Goal: Information Seeking & Learning: Learn about a topic

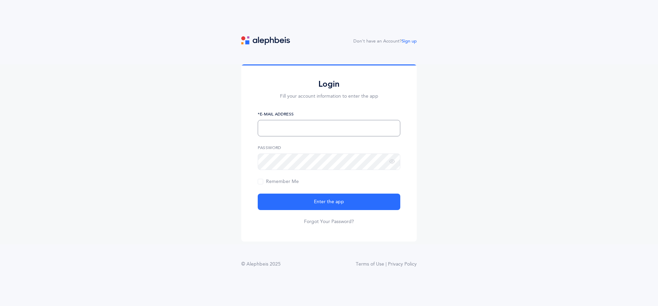
click at [296, 125] on input "text" at bounding box center [329, 128] width 143 height 16
type input "[EMAIL_ADDRESS][DOMAIN_NAME]"
click at [258, 194] on button "Enter the app" at bounding box center [329, 202] width 143 height 16
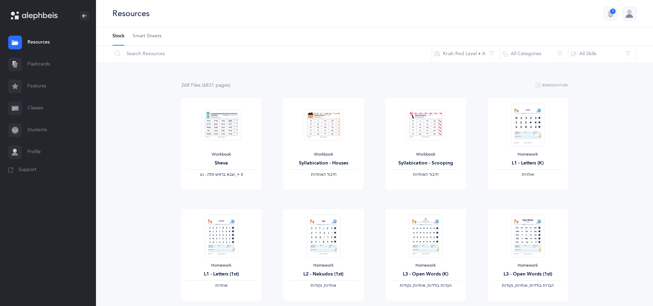
click at [47, 67] on link "Flashcards" at bounding box center [48, 64] width 96 height 22
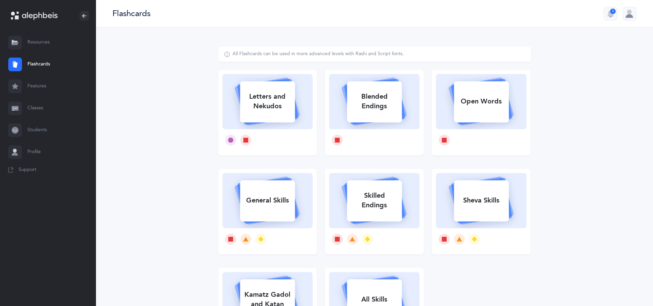
click at [480, 116] on rect at bounding box center [481, 101] width 55 height 41
select select
select select "single"
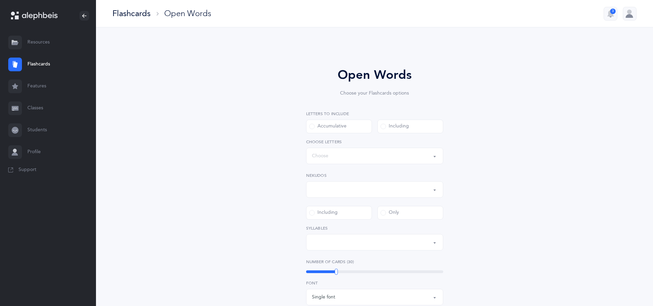
select select "all"
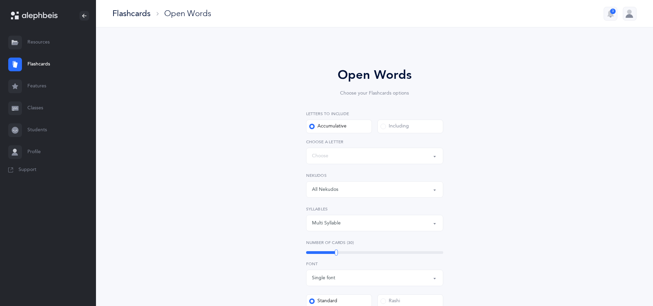
click at [128, 14] on div "Flashcards" at bounding box center [131, 13] width 38 height 11
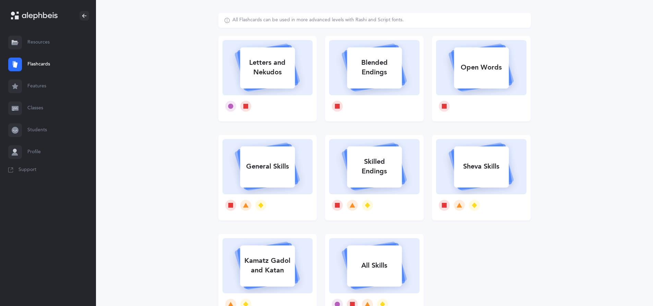
scroll to position [34, 0]
click at [269, 56] on div "Letters and Nekudos" at bounding box center [267, 66] width 55 height 27
select select
select select "single"
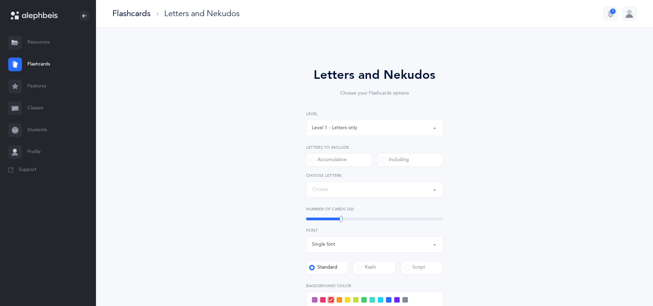
select select "27"
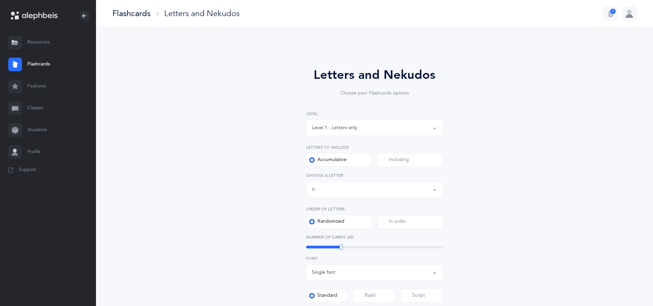
click at [394, 125] on div "Level 1 - Letters only" at bounding box center [374, 128] width 125 height 12
click at [402, 188] on link "Level 4 - Letters with Nekudos" at bounding box center [374, 190] width 125 height 14
select select "4"
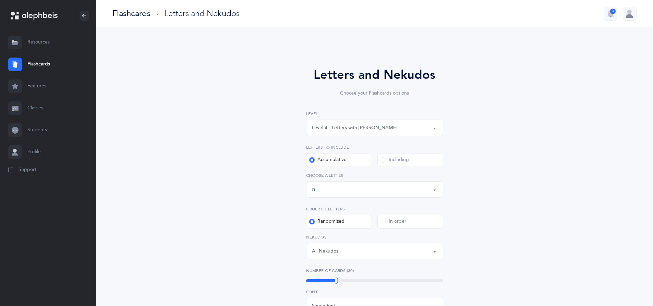
click at [392, 132] on div "Level 4 - Letters with Nekudos" at bounding box center [374, 128] width 125 height 12
click at [380, 184] on div "Letters up until: ת" at bounding box center [374, 190] width 125 height 12
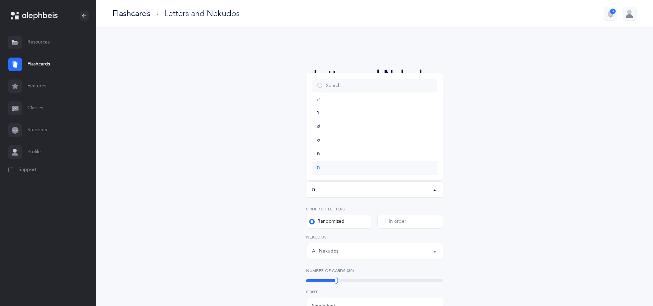
click at [370, 170] on link "ת" at bounding box center [374, 168] width 125 height 14
select select "27"
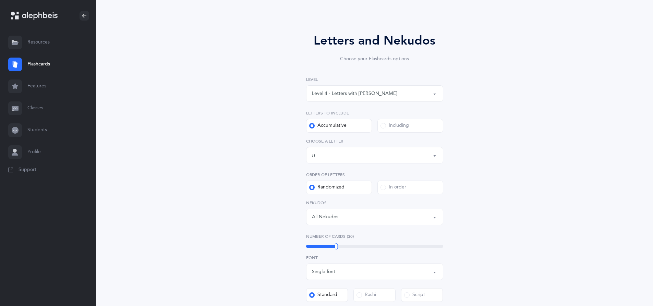
scroll to position [69, 0]
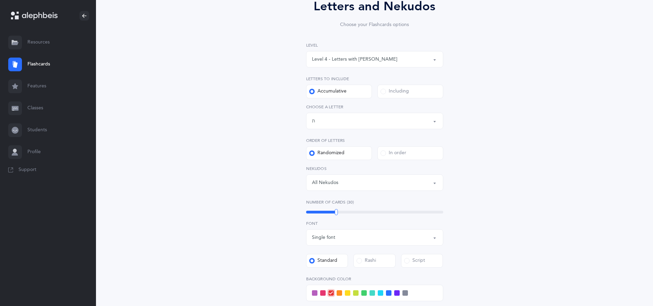
click at [396, 186] on div "All Nekudos" at bounding box center [374, 183] width 125 height 12
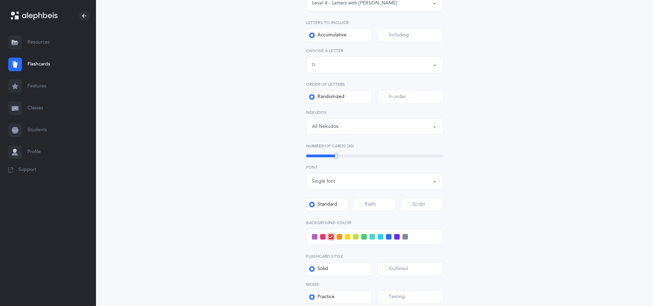
scroll to position [137, 0]
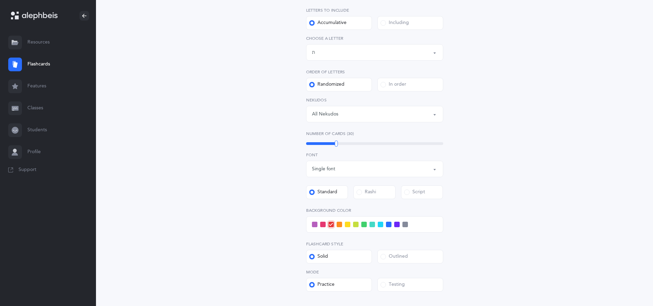
click at [359, 173] on div "Single font" at bounding box center [374, 169] width 125 height 12
drag, startPoint x: 337, startPoint y: 144, endPoint x: 367, endPoint y: 147, distance: 30.6
click at [367, 147] on div "50" at bounding box center [367, 144] width 3 height 6
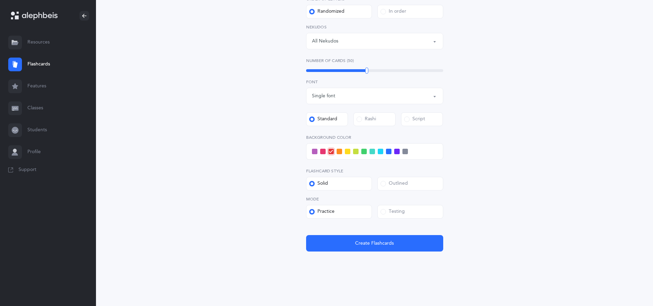
scroll to position [210, 0]
click at [425, 250] on button "Create Flashcards" at bounding box center [374, 243] width 137 height 16
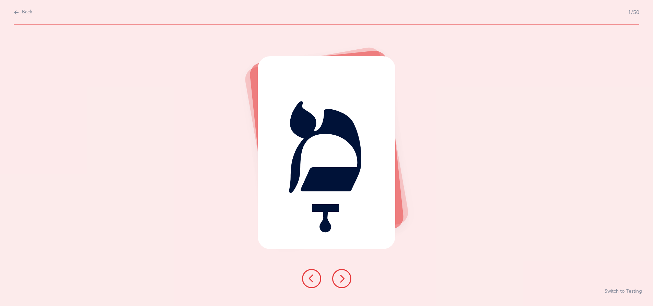
scroll to position [0, 0]
click at [12, 10] on div "Back 1/50 מָ Switch to Testing" at bounding box center [329, 153] width 658 height 306
click at [16, 11] on icon at bounding box center [16, 13] width 5 height 8
select select "4"
select select "27"
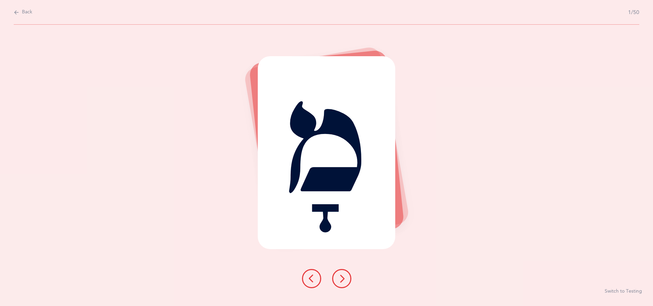
select select "single"
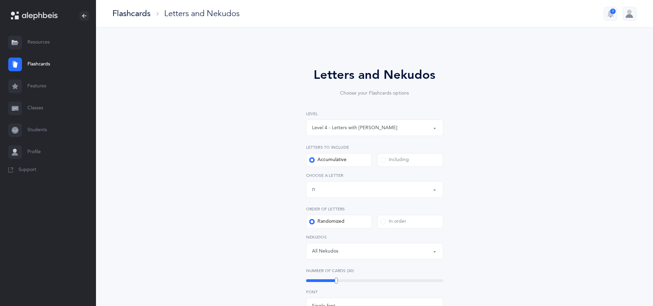
click at [148, 21] on div "Flashcards Letters and Nekudos 3" at bounding box center [374, 13] width 557 height 27
click at [140, 13] on div "Flashcards" at bounding box center [131, 13] width 38 height 11
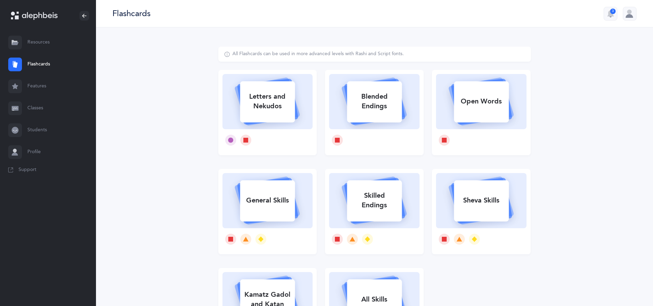
click at [464, 124] on icon at bounding box center [481, 101] width 65 height 48
select select "27"
select select "single"
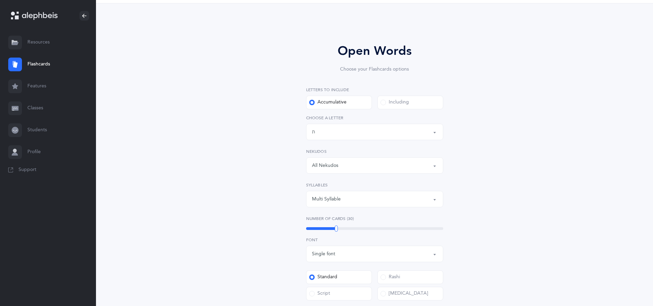
scroll to position [34, 0]
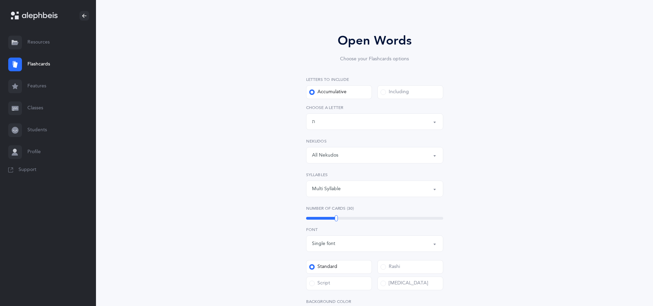
click at [369, 149] on button "All Nekudos" at bounding box center [374, 155] width 137 height 16
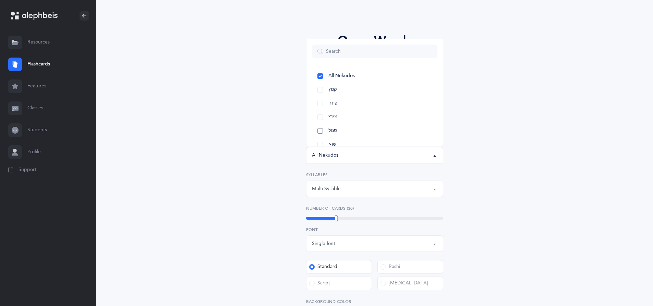
click at [318, 129] on link "סגול" at bounding box center [374, 131] width 125 height 14
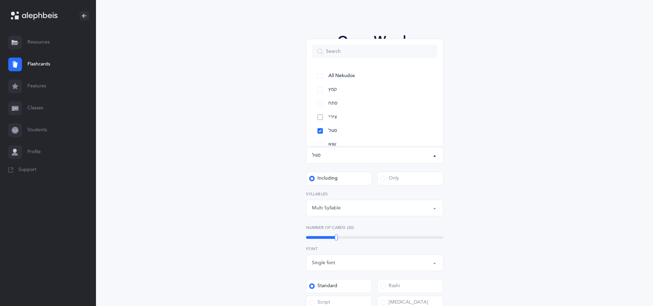
click at [319, 115] on link "צירי" at bounding box center [374, 117] width 125 height 14
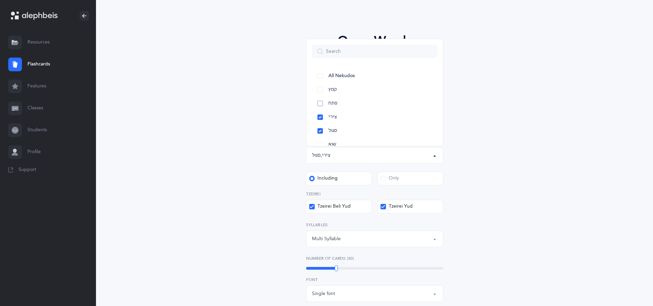
click at [322, 101] on link "פתח" at bounding box center [374, 104] width 125 height 14
click at [319, 89] on link "קמץ" at bounding box center [374, 90] width 125 height 14
click at [323, 74] on link "All Nekudos" at bounding box center [374, 76] width 125 height 14
select select "all"
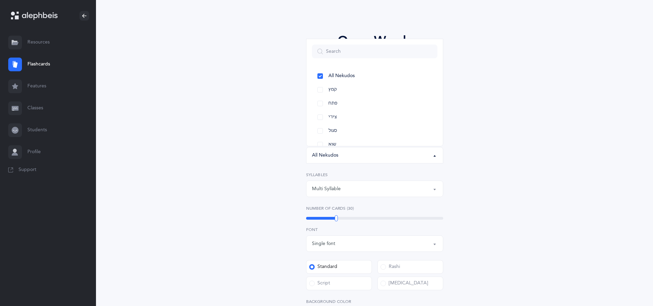
click at [489, 159] on div "Open Words Choose your Flashcards options Letters to include Accumulative Inclu…" at bounding box center [374, 227] width 313 height 431
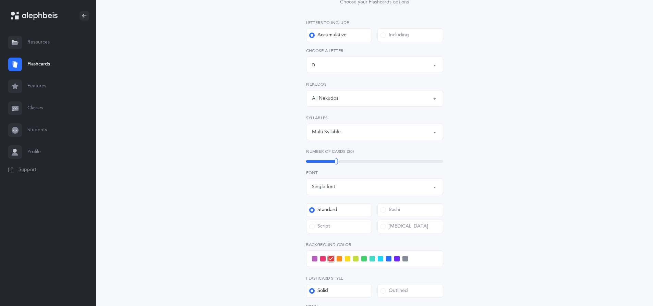
scroll to position [103, 0]
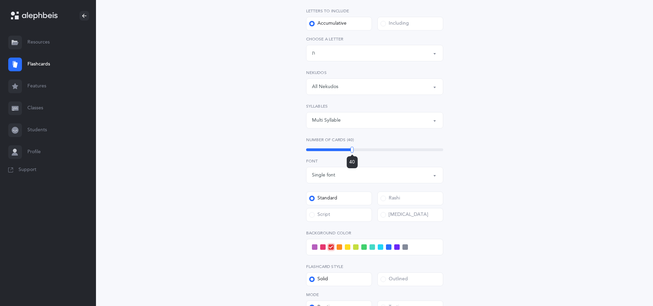
drag, startPoint x: 337, startPoint y: 150, endPoint x: 352, endPoint y: 151, distance: 15.4
click at [352, 151] on div at bounding box center [352, 150] width 3 height 6
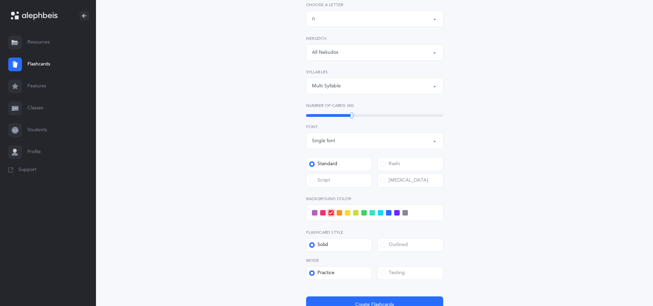
scroll to position [171, 0]
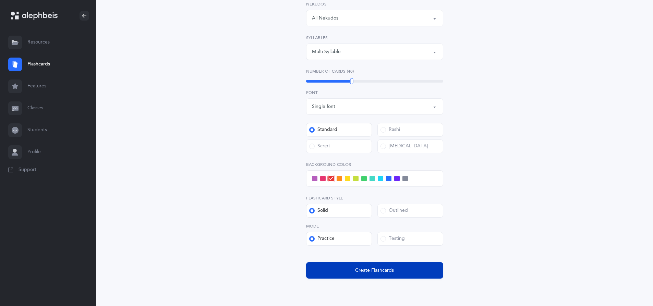
click at [329, 267] on button "Create Flashcards" at bounding box center [374, 270] width 137 height 16
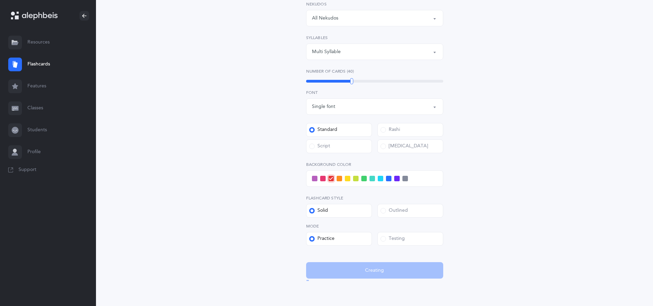
scroll to position [0, 0]
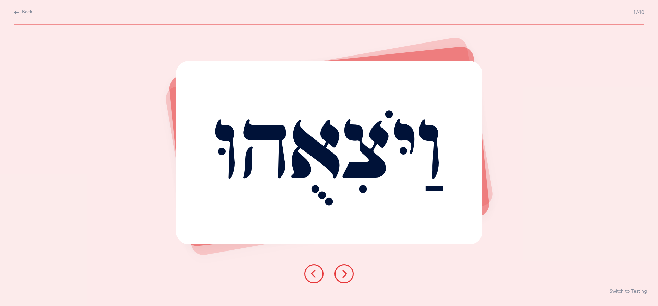
click at [18, 12] on icon at bounding box center [16, 13] width 5 height 8
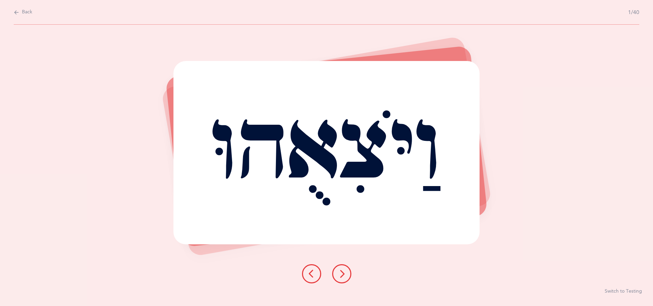
select select "27"
select select "single"
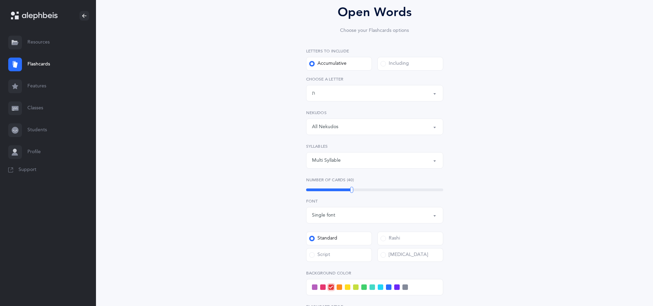
scroll to position [69, 0]
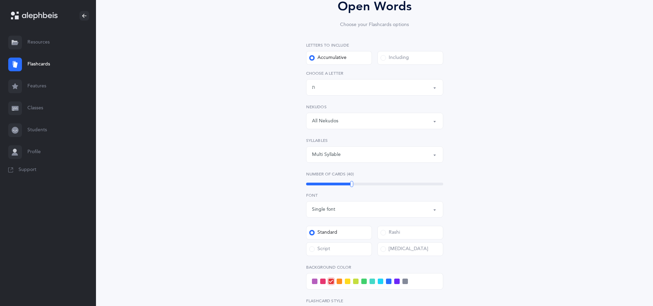
click at [389, 161] on button "Multi Syllable" at bounding box center [374, 154] width 137 height 16
click at [333, 204] on link "2" at bounding box center [374, 203] width 125 height 14
select select "2"
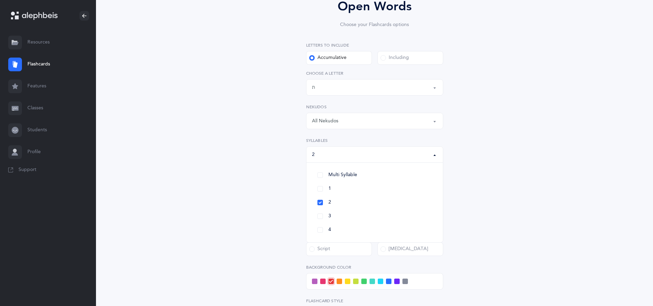
click at [501, 160] on div "Open Words Choose your Flashcards options Letters to include Accumulative Inclu…" at bounding box center [374, 193] width 313 height 431
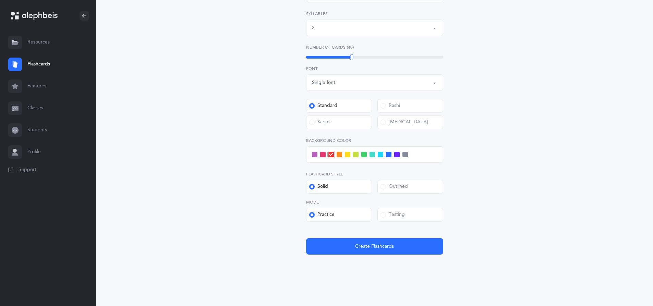
scroll to position [199, 0]
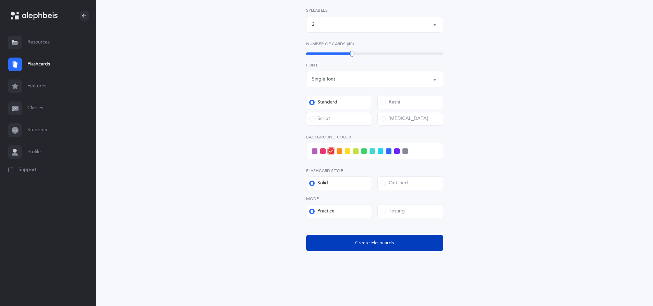
click at [342, 239] on button "Create Flashcards" at bounding box center [374, 243] width 137 height 16
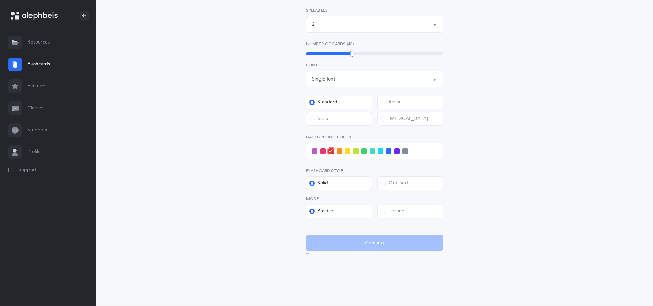
scroll to position [0, 0]
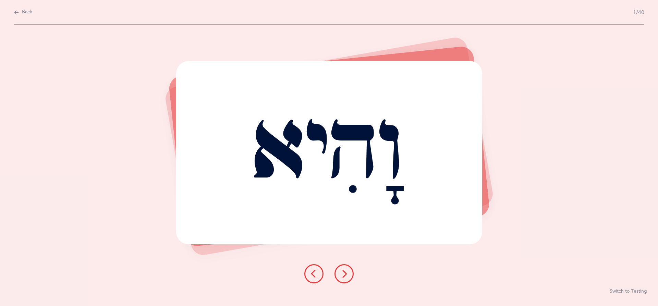
click at [17, 13] on icon at bounding box center [16, 13] width 5 height 8
select select "27"
select select "2"
select select "single"
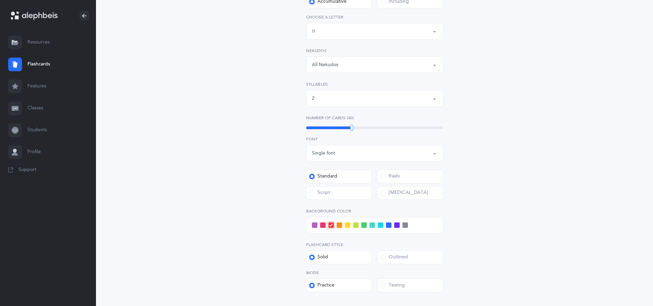
scroll to position [137, 0]
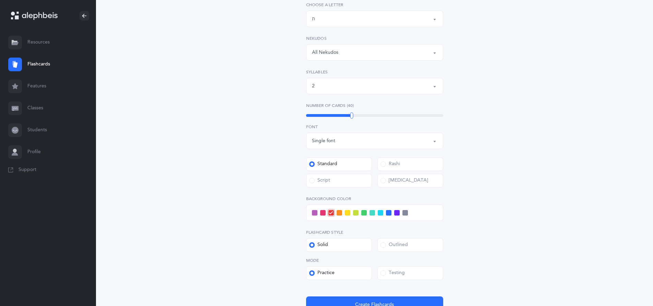
click at [378, 215] on span at bounding box center [380, 212] width 5 height 5
click at [0, 0] on input "checkbox" at bounding box center [0, 0] width 0 height 0
click at [383, 300] on button "Create Flashcards" at bounding box center [374, 305] width 137 height 16
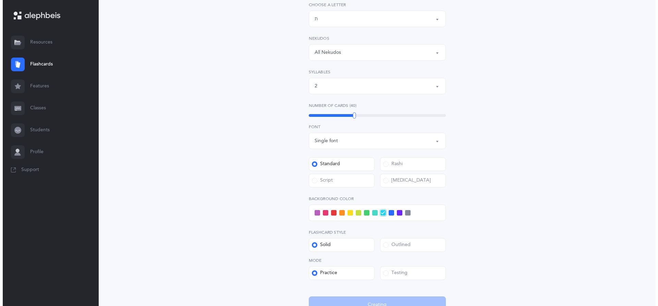
scroll to position [0, 0]
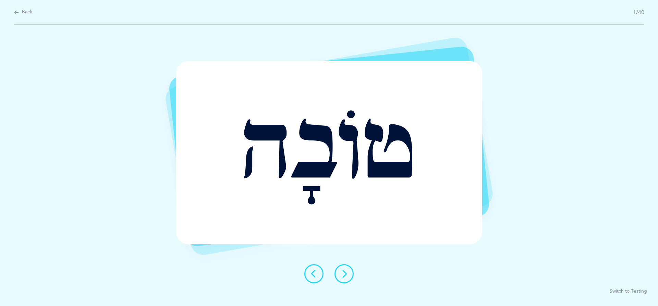
click at [340, 269] on button at bounding box center [344, 273] width 19 height 19
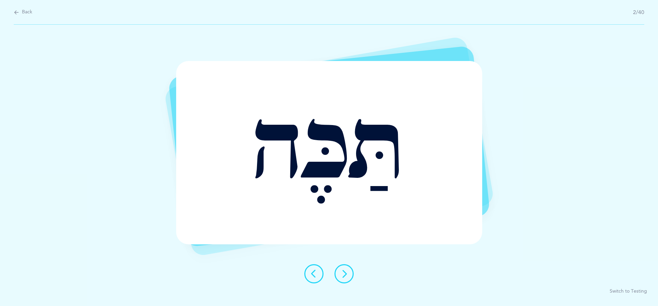
click at [350, 276] on button at bounding box center [344, 273] width 19 height 19
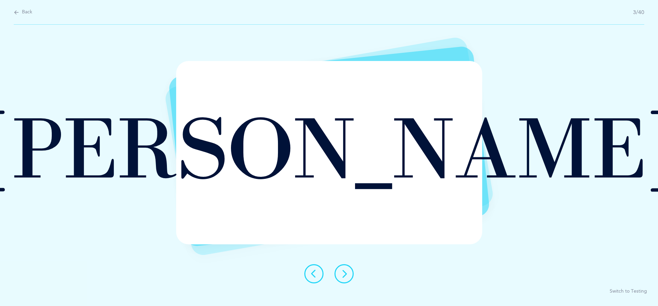
click at [350, 276] on button at bounding box center [344, 273] width 19 height 19
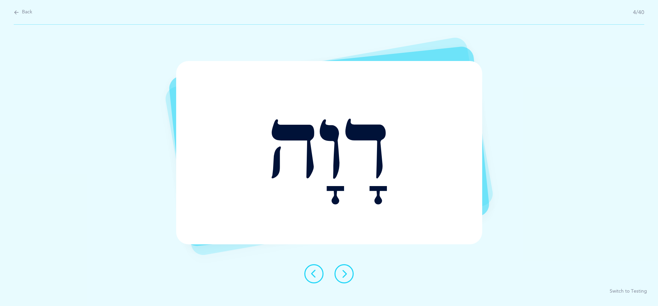
click at [350, 276] on button at bounding box center [344, 273] width 19 height 19
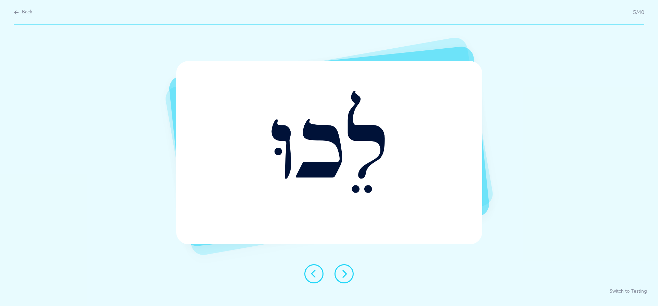
click at [352, 275] on button at bounding box center [344, 273] width 19 height 19
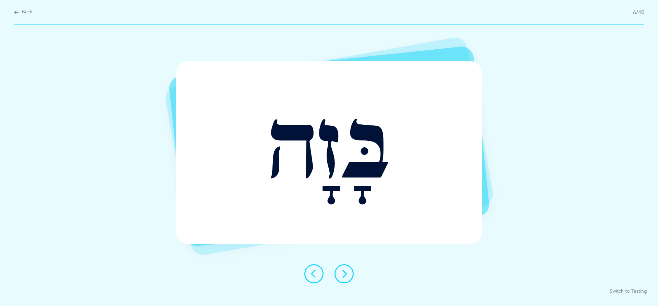
click at [352, 275] on button at bounding box center [344, 273] width 19 height 19
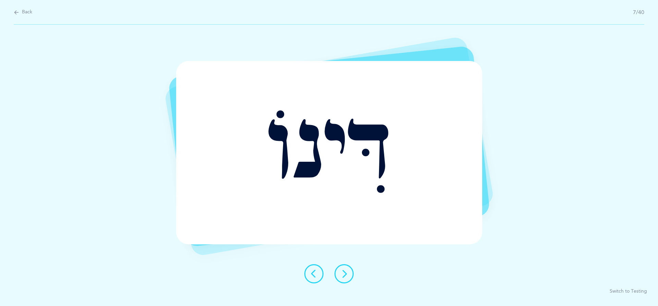
click at [352, 278] on button at bounding box center [344, 273] width 19 height 19
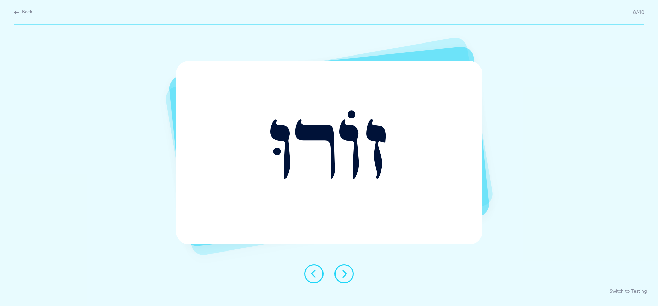
click at [344, 273] on icon at bounding box center [344, 274] width 8 height 8
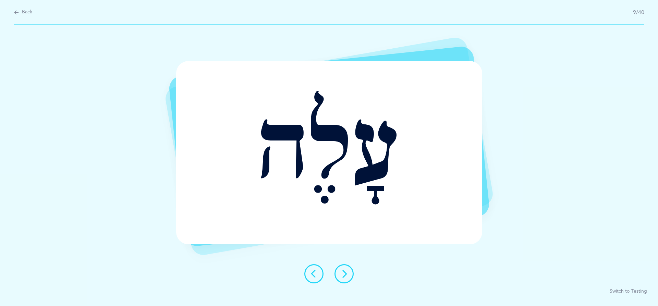
click at [345, 272] on icon at bounding box center [344, 274] width 8 height 8
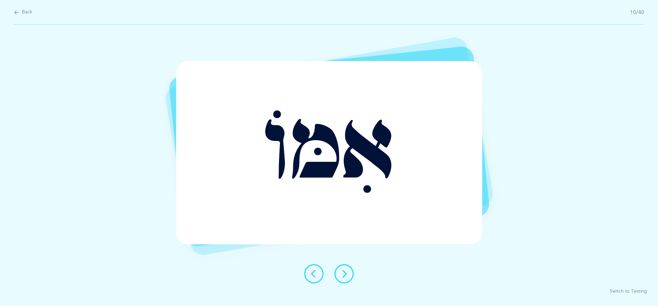
click at [345, 272] on icon at bounding box center [344, 274] width 8 height 8
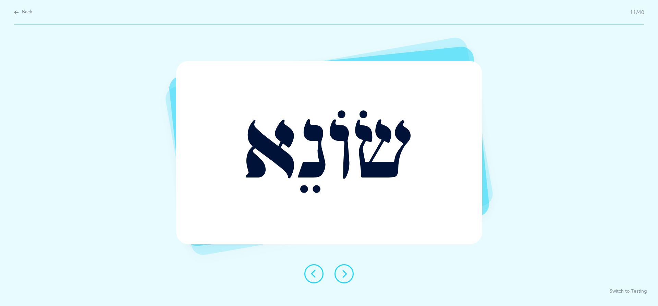
click at [345, 272] on icon at bounding box center [344, 274] width 8 height 8
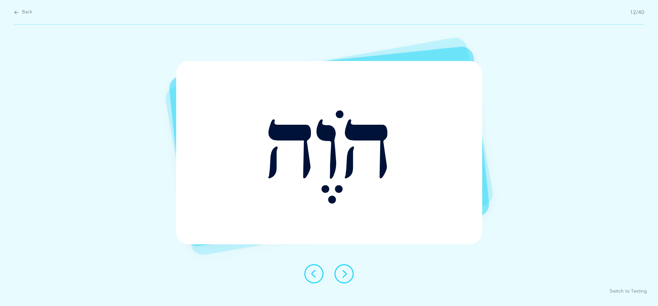
click at [345, 272] on icon at bounding box center [344, 274] width 8 height 8
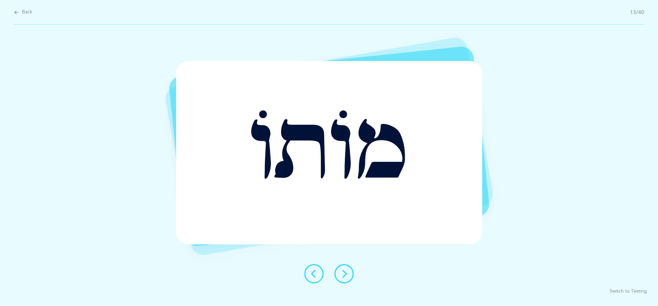
click at [345, 272] on icon at bounding box center [344, 274] width 8 height 8
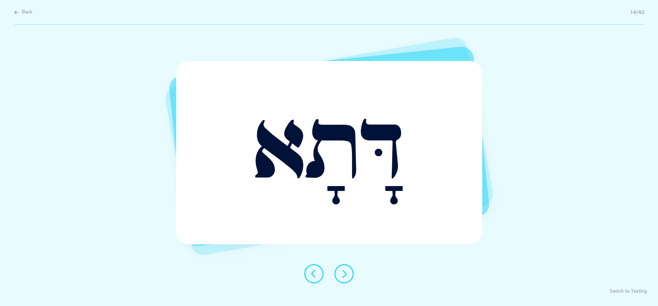
click at [345, 272] on icon at bounding box center [344, 274] width 8 height 8
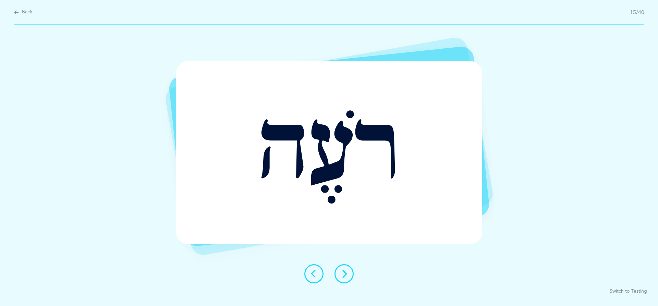
click at [345, 272] on icon at bounding box center [344, 274] width 8 height 8
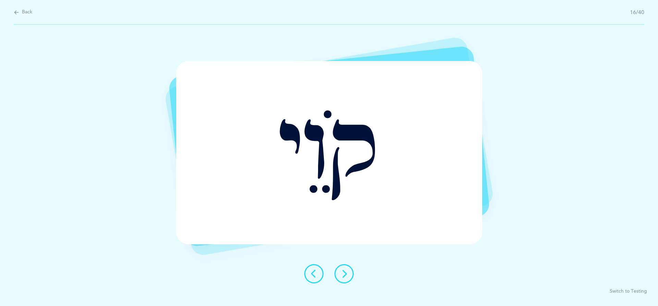
click at [345, 272] on icon at bounding box center [344, 274] width 8 height 8
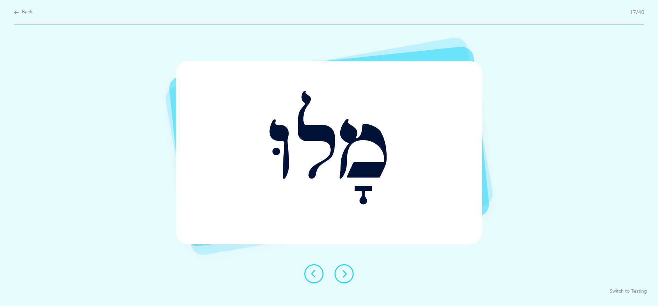
click at [345, 272] on icon at bounding box center [344, 274] width 8 height 8
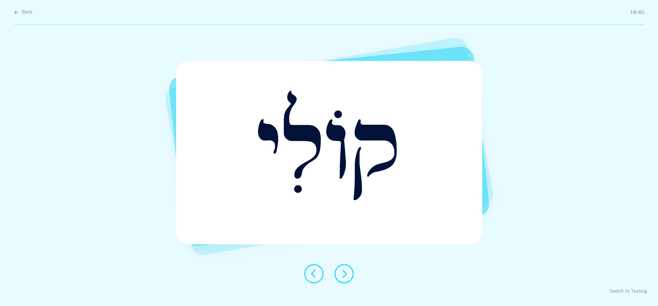
click at [345, 272] on icon at bounding box center [344, 274] width 8 height 8
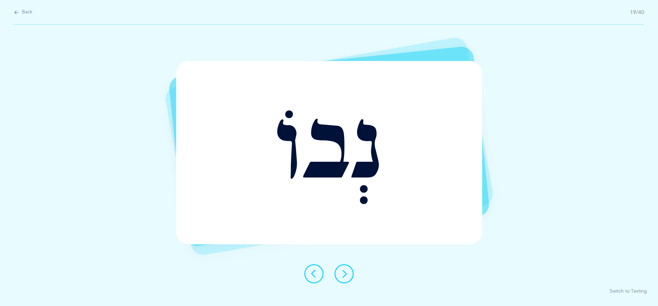
click at [345, 272] on icon at bounding box center [344, 274] width 8 height 8
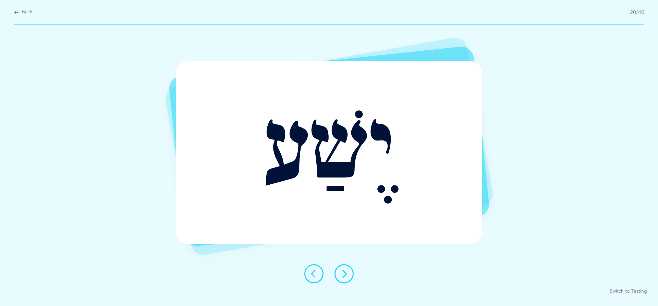
click at [344, 272] on icon at bounding box center [344, 274] width 8 height 8
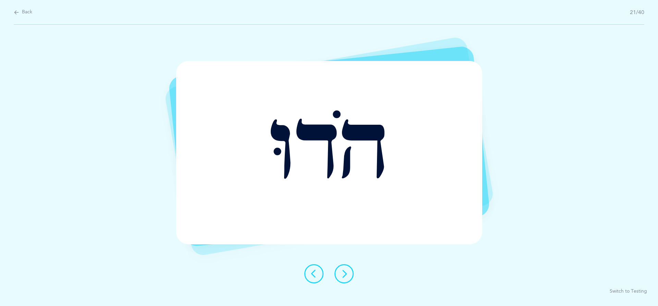
click at [344, 272] on icon at bounding box center [344, 274] width 8 height 8
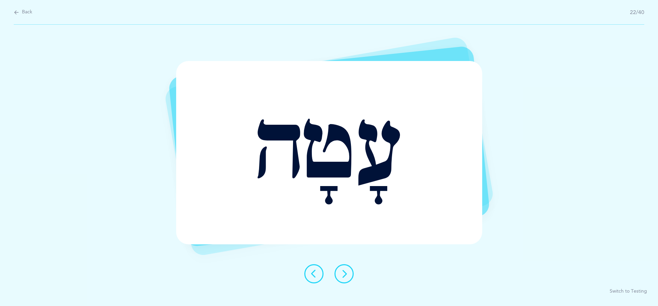
click at [344, 271] on icon at bounding box center [344, 274] width 8 height 8
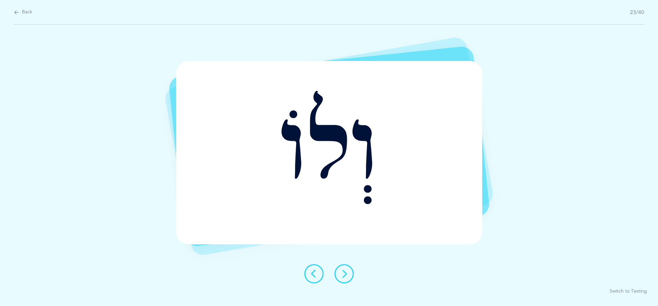
click at [344, 271] on icon at bounding box center [344, 274] width 8 height 8
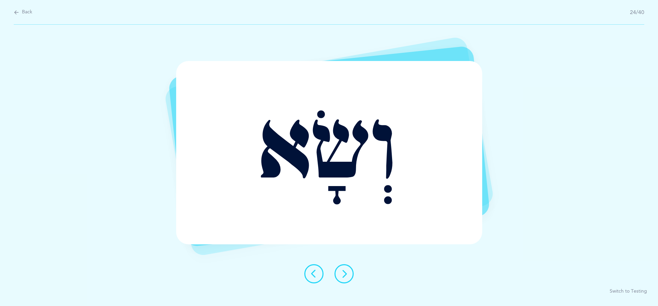
click at [343, 270] on icon at bounding box center [344, 274] width 8 height 8
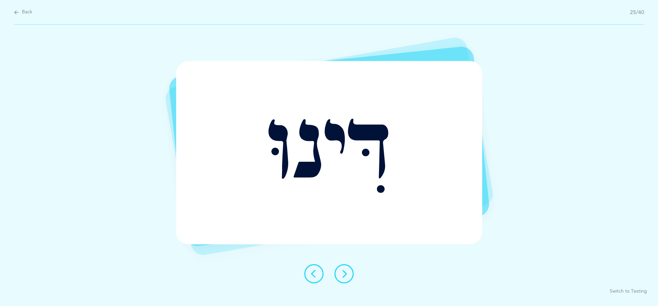
click at [343, 270] on icon at bounding box center [344, 274] width 8 height 8
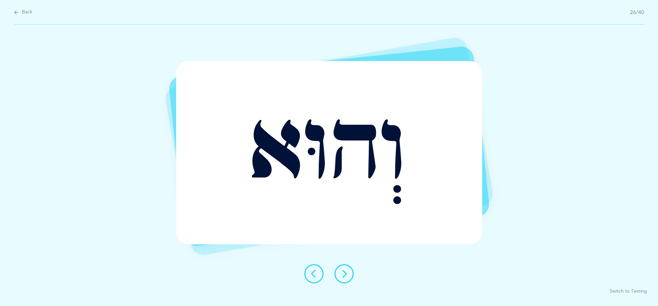
click at [343, 270] on icon at bounding box center [344, 274] width 8 height 8
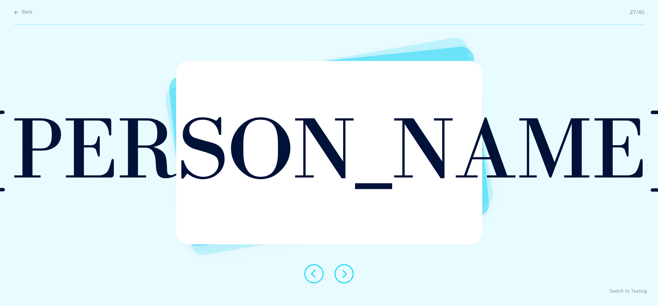
click at [343, 270] on icon at bounding box center [344, 274] width 8 height 8
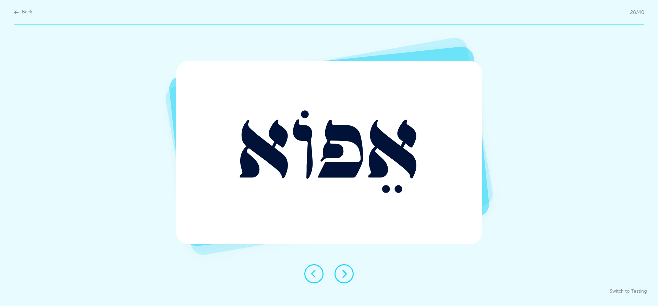
click at [342, 270] on icon at bounding box center [344, 274] width 8 height 8
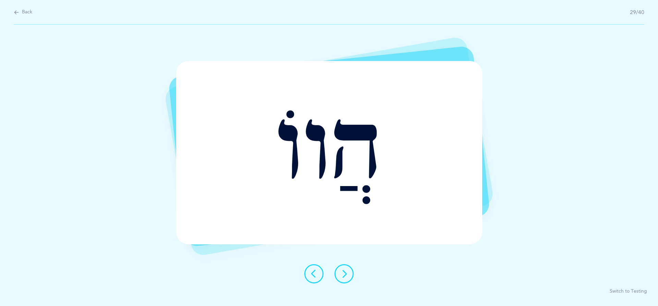
click at [342, 270] on icon at bounding box center [344, 274] width 8 height 8
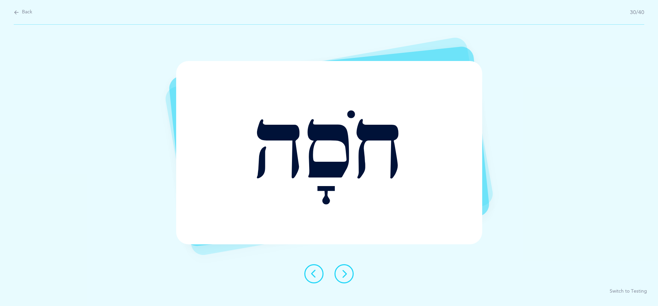
click at [342, 270] on icon at bounding box center [344, 274] width 8 height 8
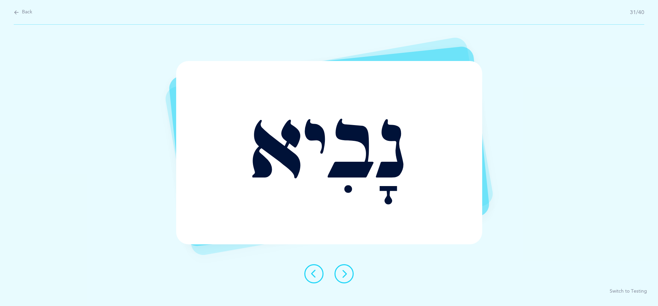
click at [342, 270] on icon at bounding box center [344, 274] width 8 height 8
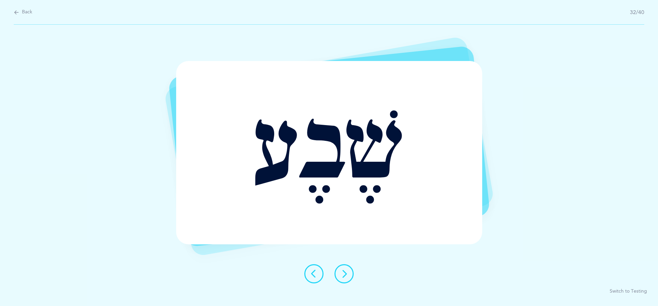
click at [340, 269] on button at bounding box center [344, 273] width 19 height 19
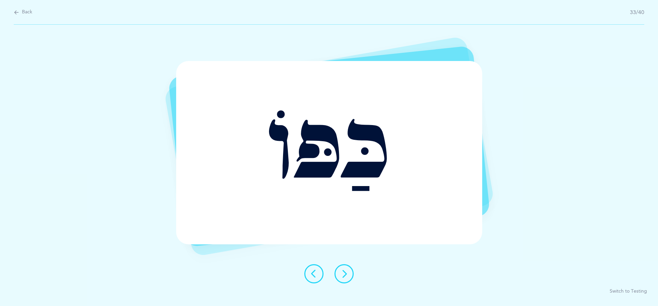
click at [340, 268] on button at bounding box center [344, 273] width 19 height 19
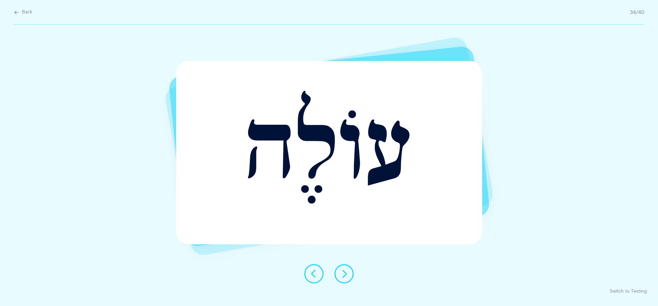
click at [340, 268] on button at bounding box center [344, 273] width 19 height 19
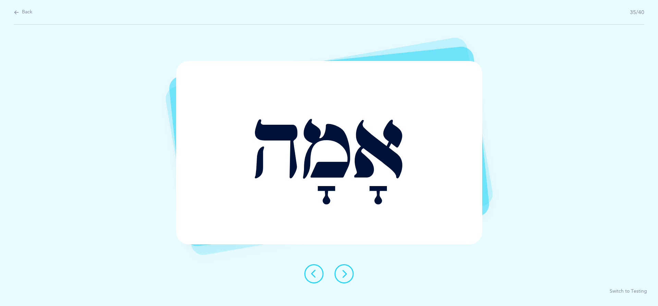
click at [340, 268] on button at bounding box center [344, 273] width 19 height 19
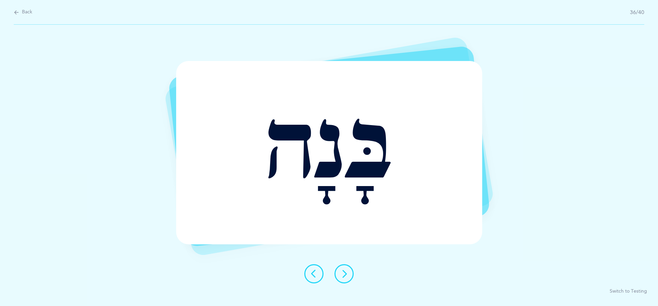
click at [340, 268] on button at bounding box center [344, 273] width 19 height 19
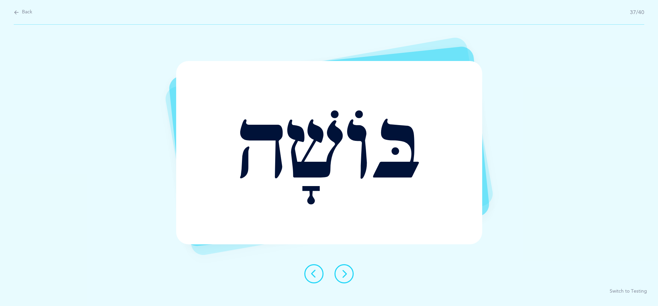
click at [340, 268] on button at bounding box center [344, 273] width 19 height 19
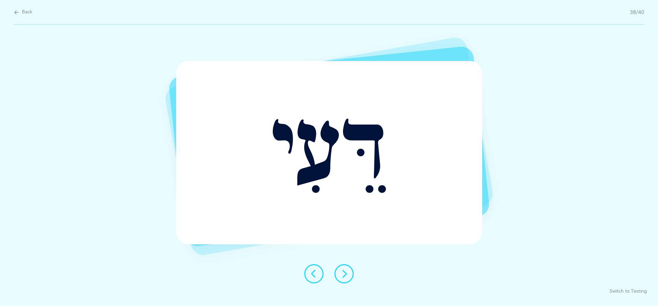
click at [340, 268] on button at bounding box center [344, 273] width 19 height 19
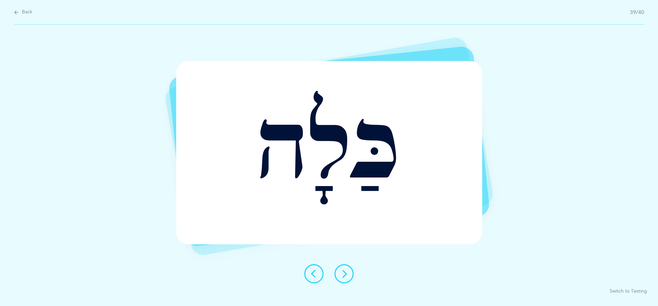
click at [340, 268] on button at bounding box center [344, 273] width 19 height 19
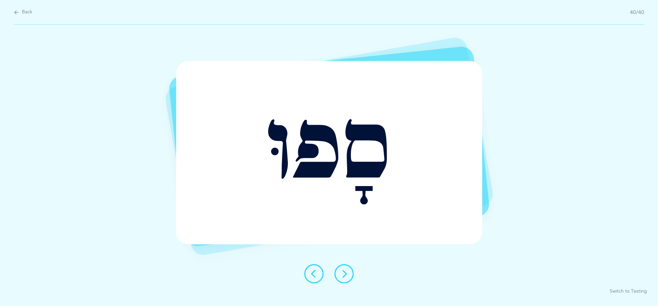
click at [340, 268] on button at bounding box center [344, 273] width 19 height 19
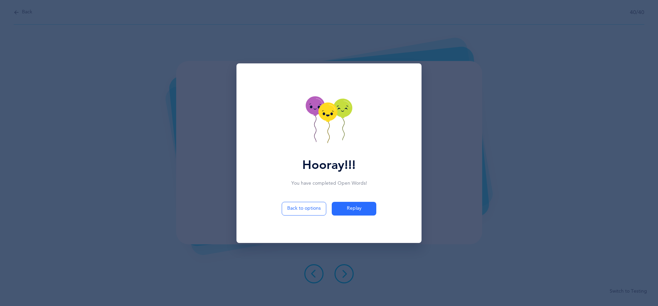
click at [459, 61] on div "Hooray!!! You have completed Open Words ! Back to options Replay" at bounding box center [329, 153] width 658 height 306
